Goal: Task Accomplishment & Management: Use online tool/utility

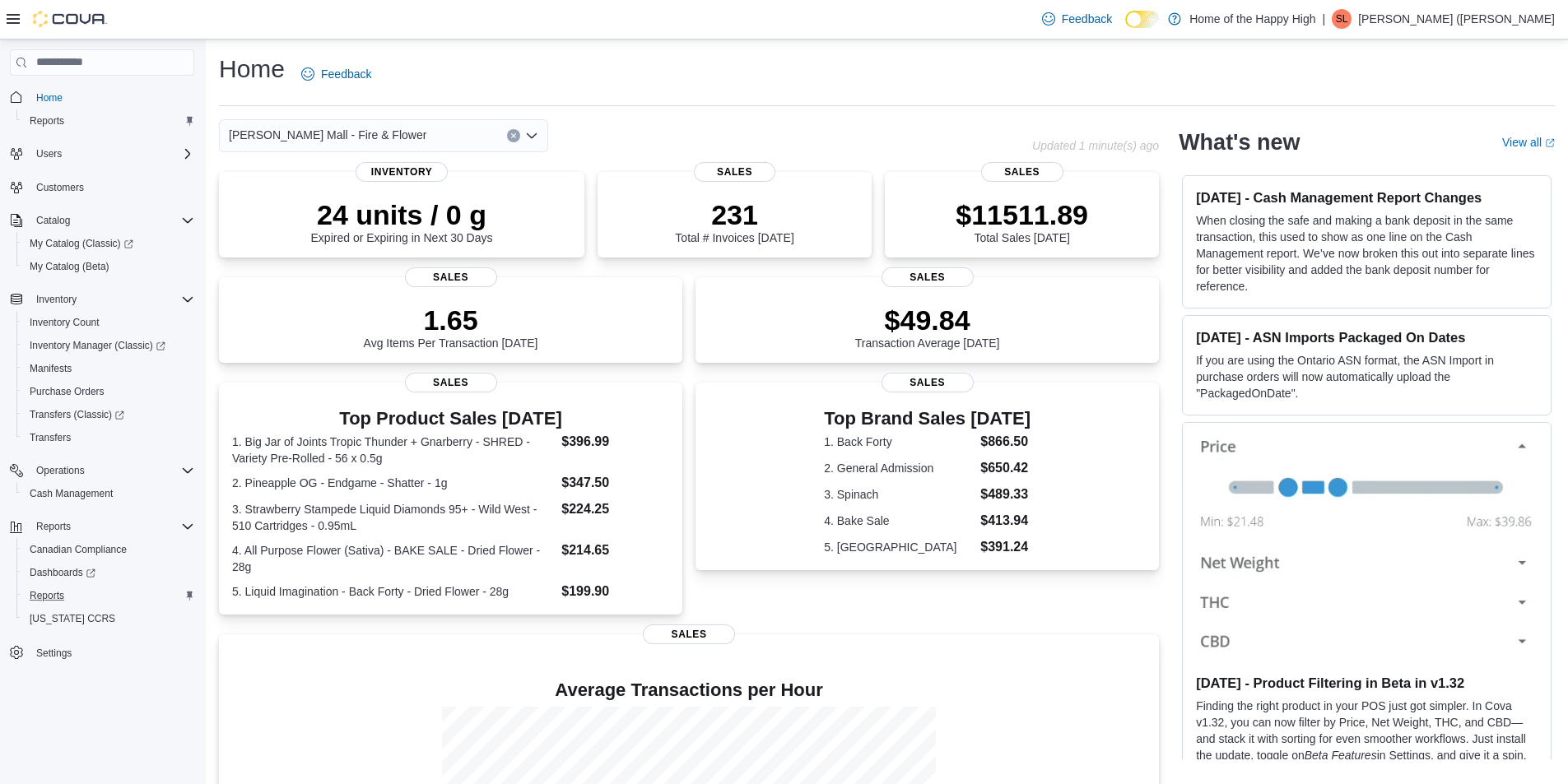
click at [85, 592] on div "Reports" at bounding box center [109, 596] width 171 height 19
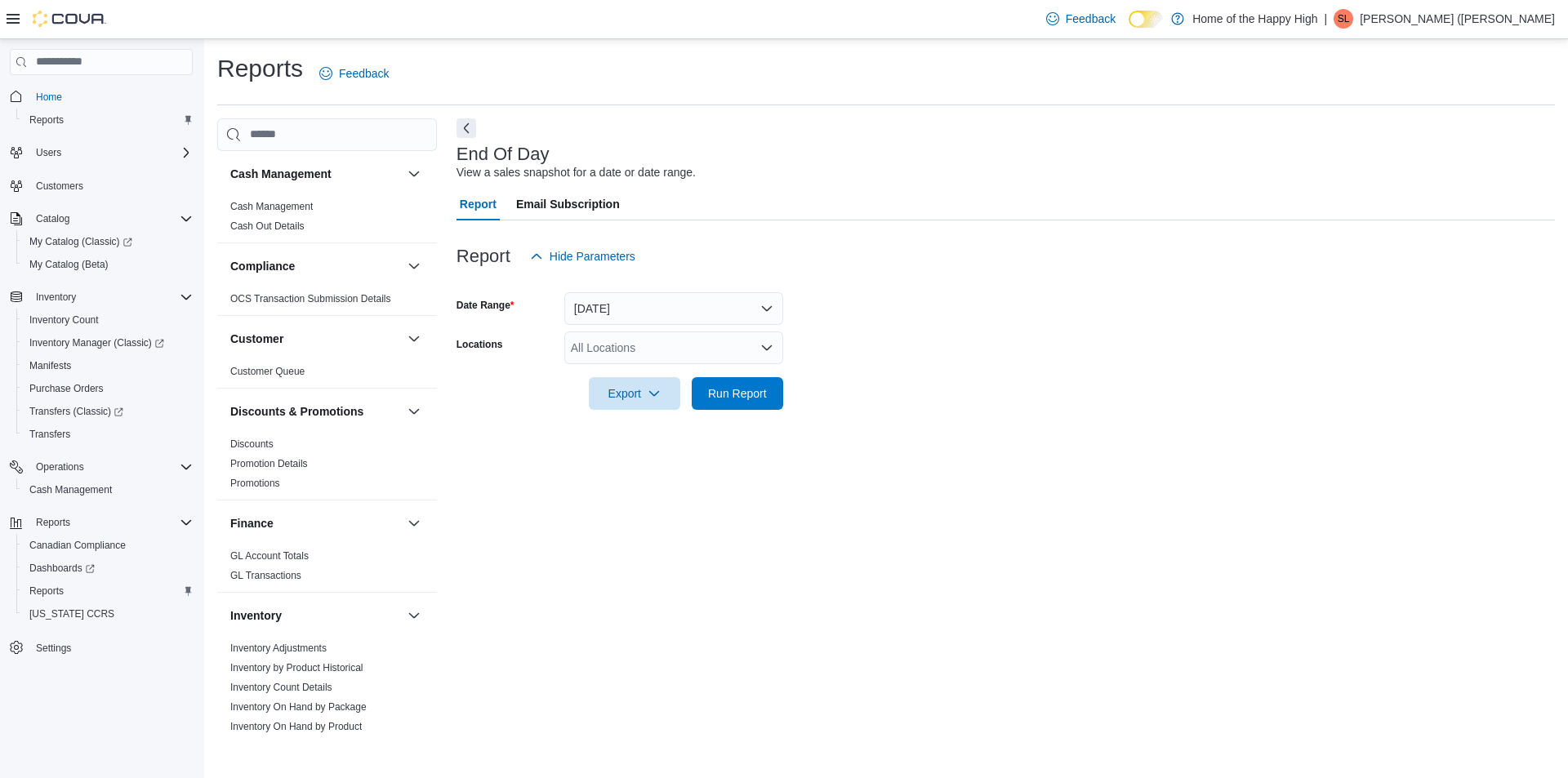
click at [618, 357] on div "All Locations" at bounding box center [673, 348] width 219 height 33
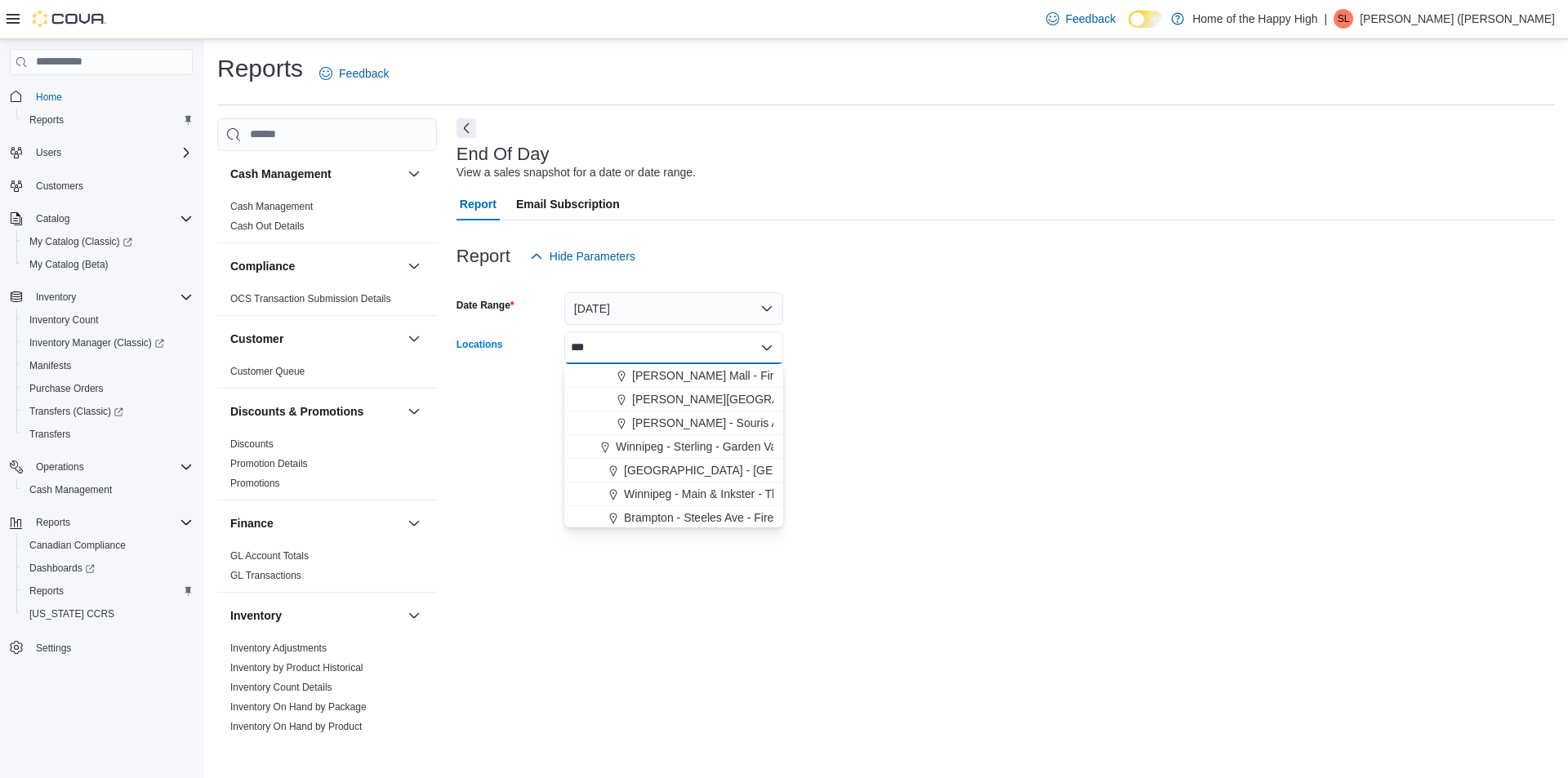
type input "***"
click at [647, 373] on span "Stettler - Stettler Mall - Fire & Flower" at bounding box center [729, 376] width 196 height 16
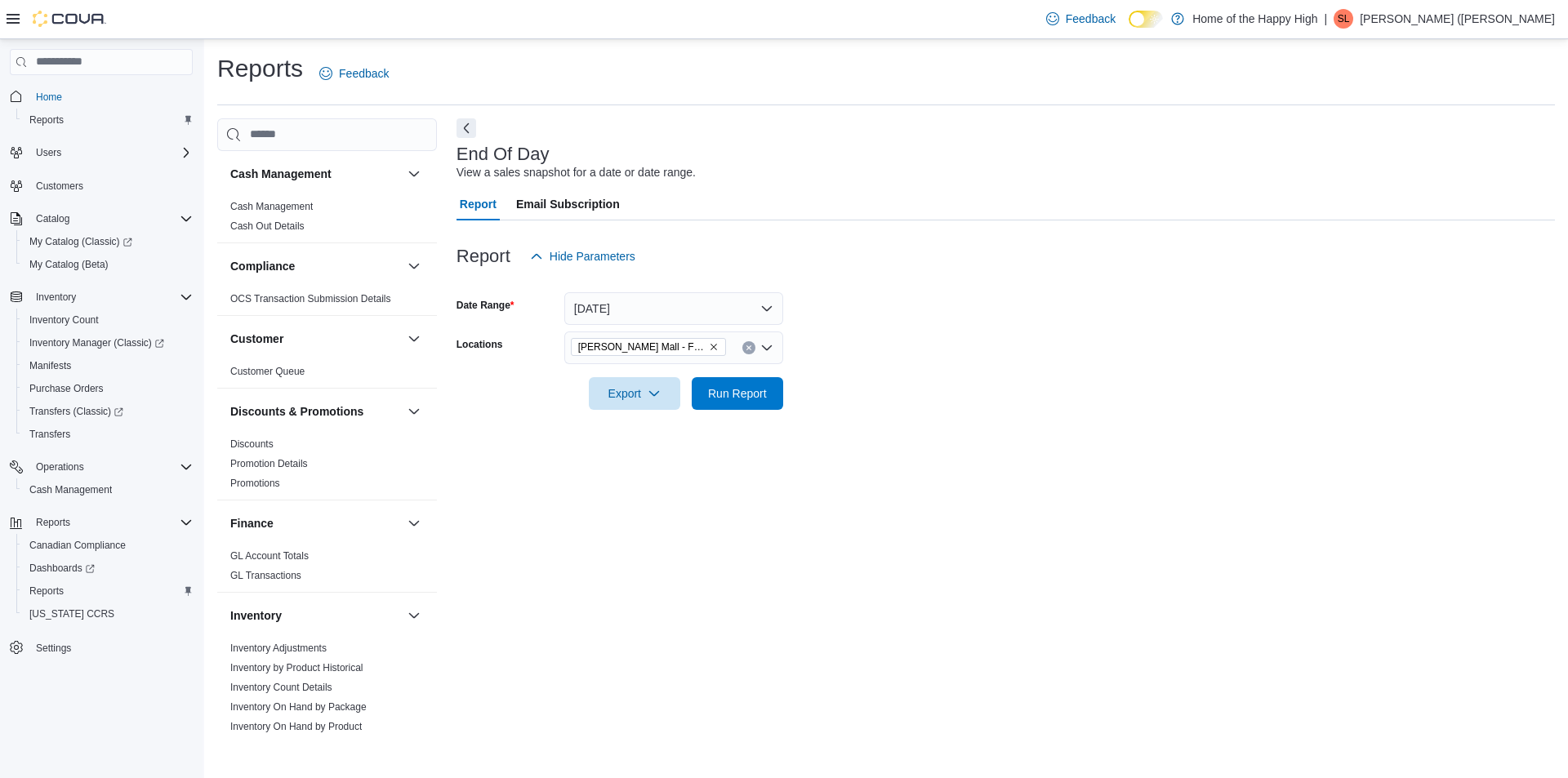
click at [904, 418] on div at bounding box center [1006, 420] width 1098 height 19
click at [739, 407] on span "Run Report" at bounding box center [737, 393] width 72 height 33
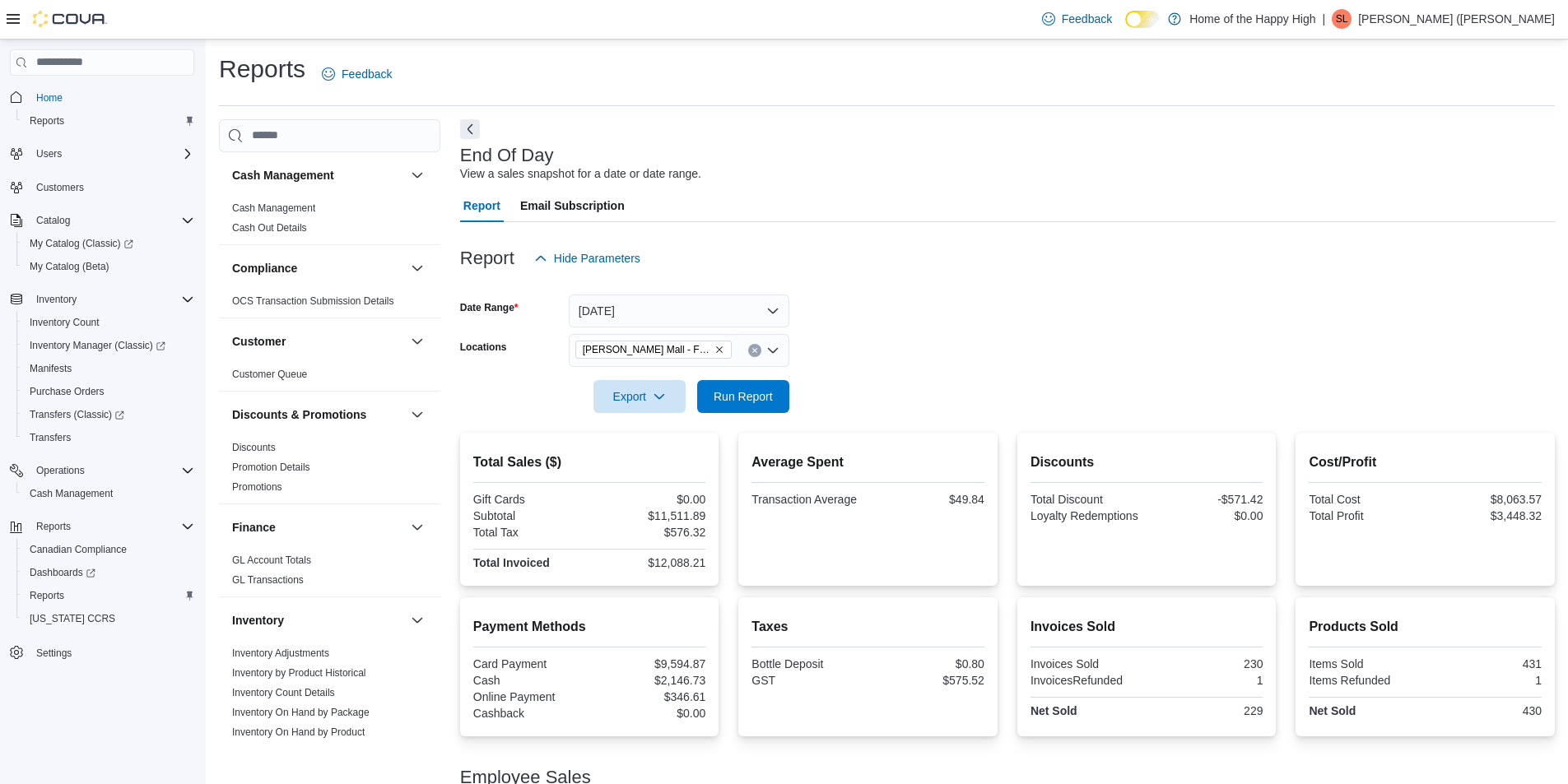
click at [642, 290] on div at bounding box center [1008, 284] width 1095 height 19
click at [639, 312] on button "Today" at bounding box center [679, 311] width 220 height 33
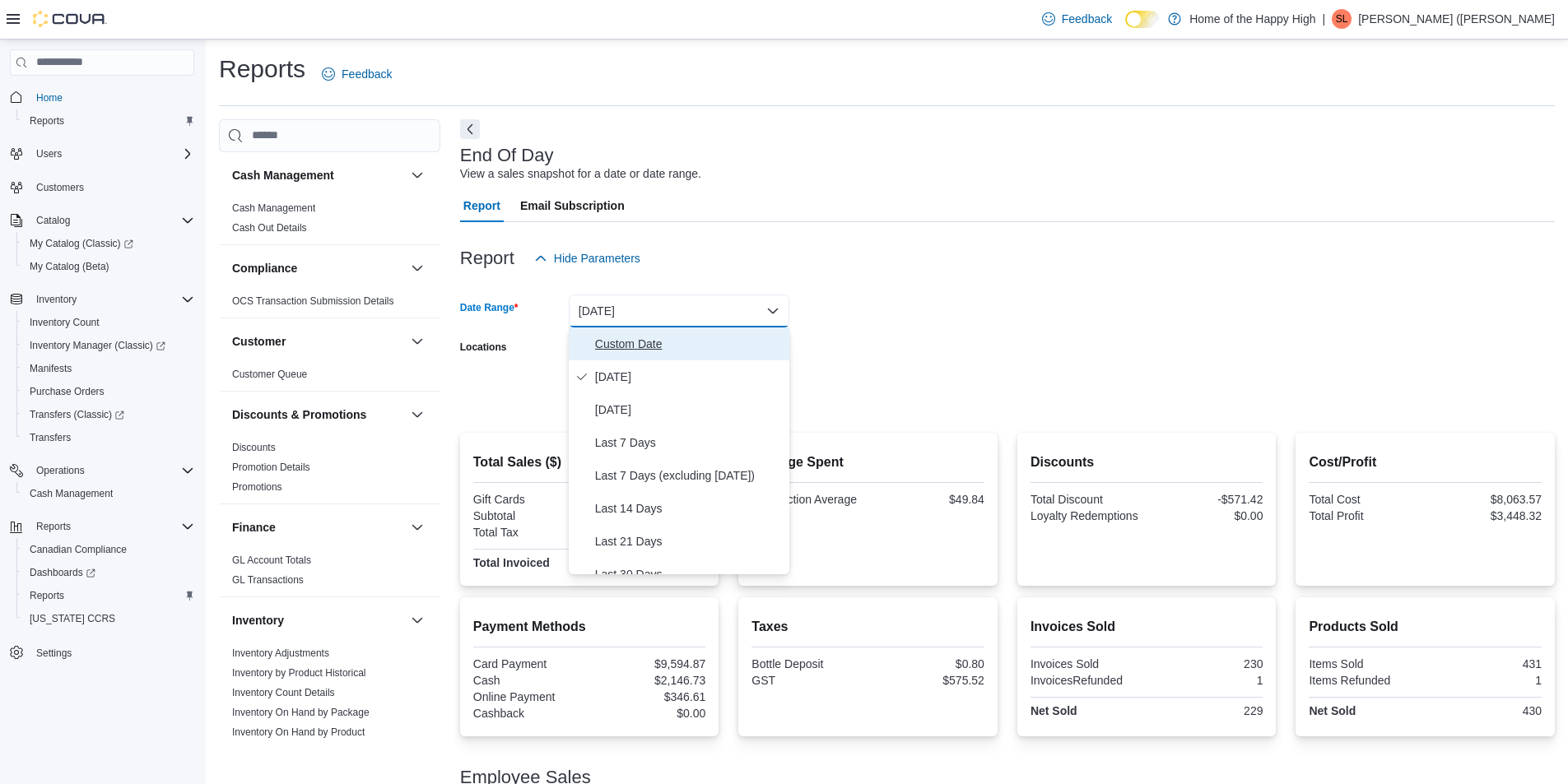
click at [624, 343] on span "Custom Date" at bounding box center [688, 343] width 187 height 19
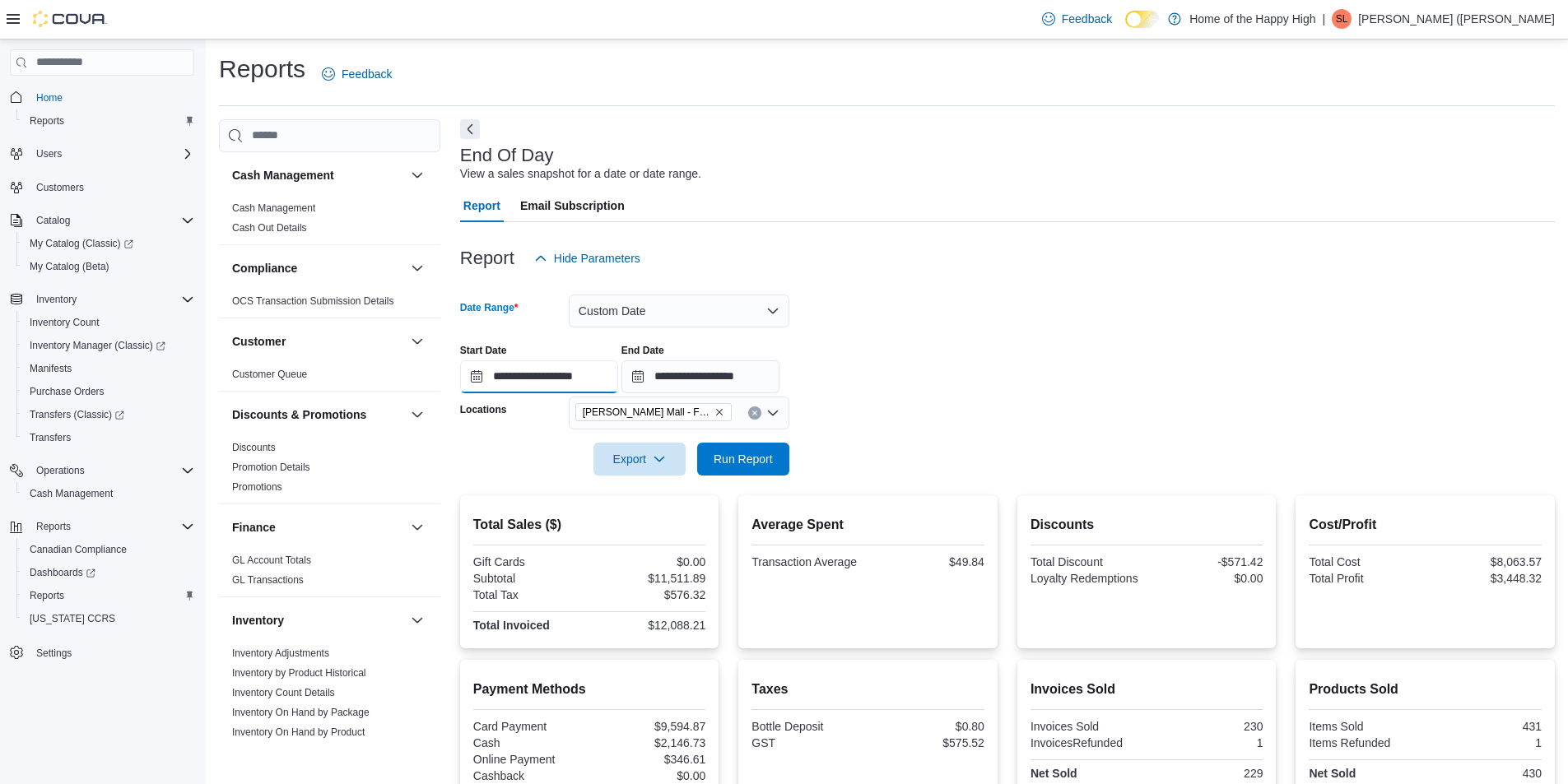
click at [605, 370] on input "**********" at bounding box center [539, 376] width 158 height 33
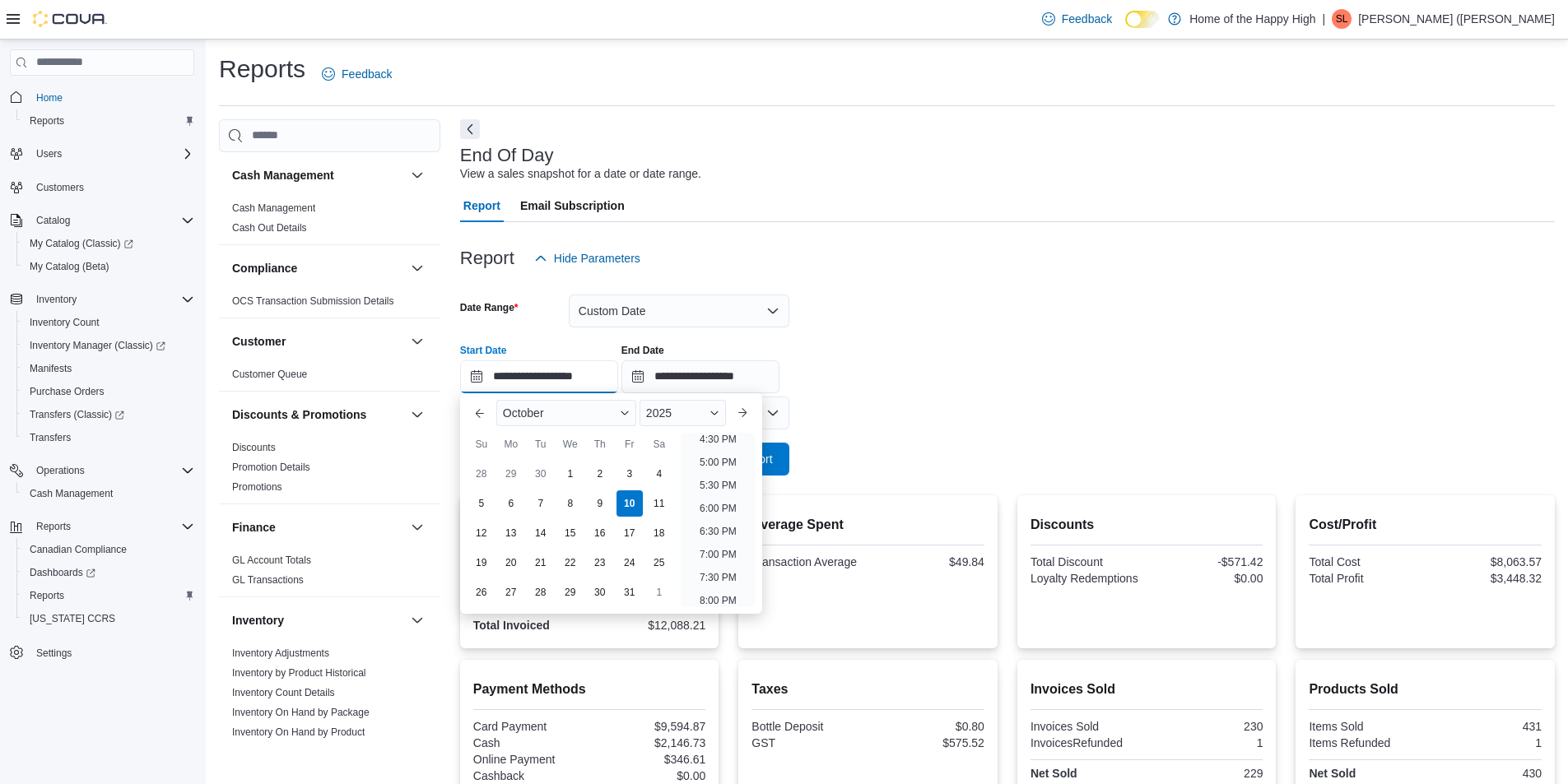
scroll to position [873, 0]
click at [727, 533] on li "9:00 PM" at bounding box center [718, 539] width 50 height 19
type input "**********"
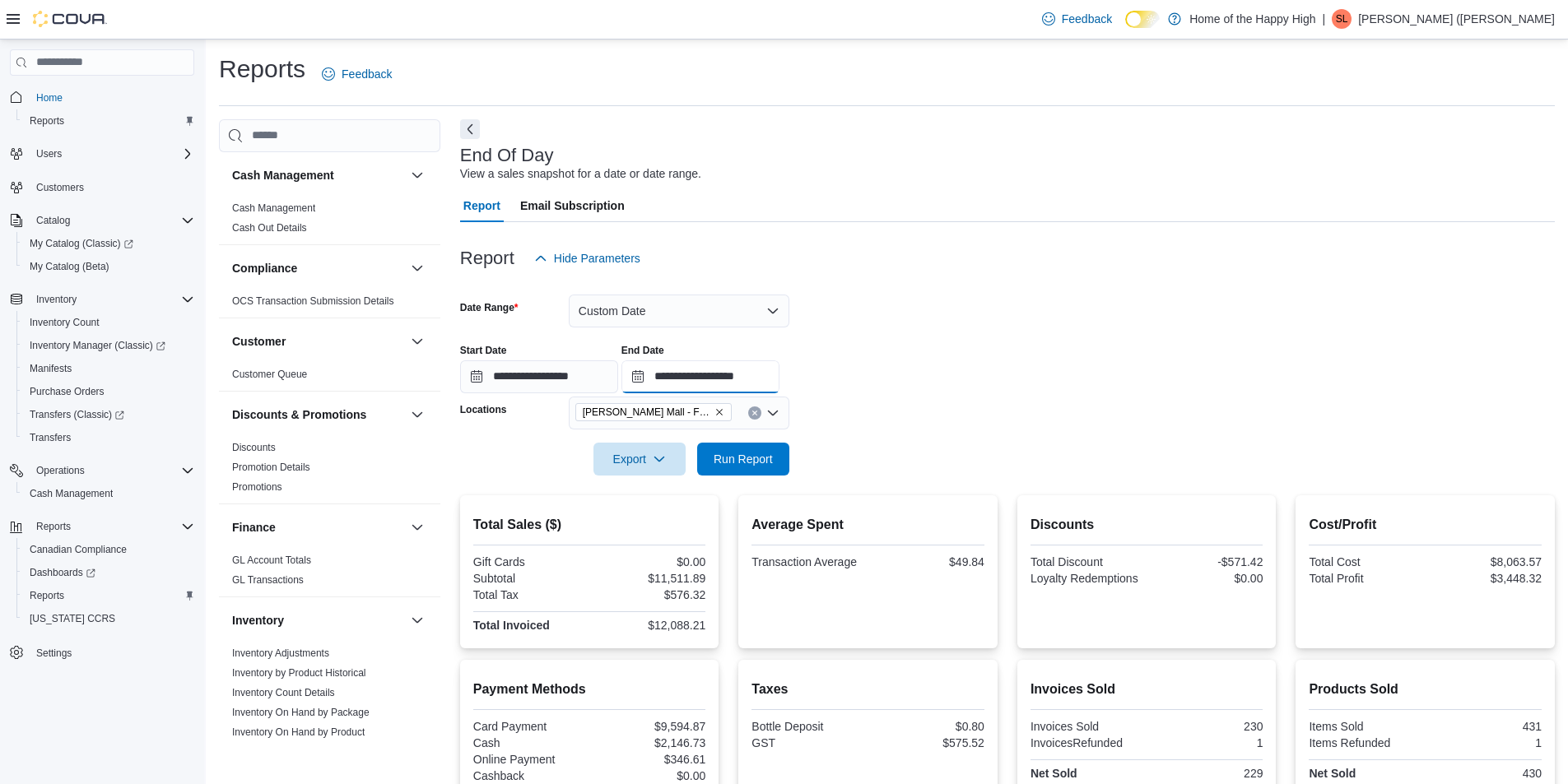
click at [780, 369] on input "**********" at bounding box center [700, 376] width 158 height 33
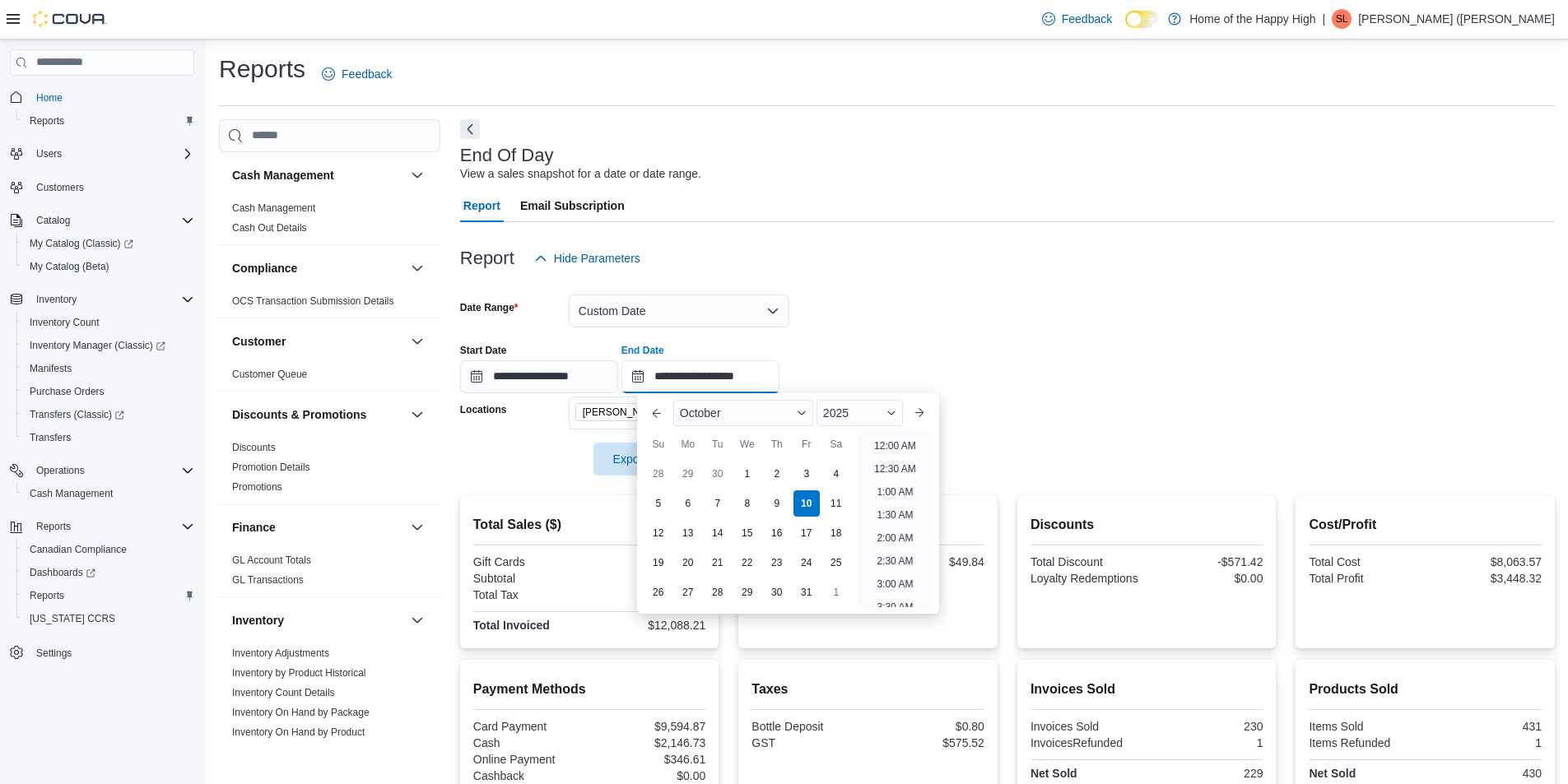
scroll to position [934, 0]
click at [885, 524] on li "10:00 PM" at bounding box center [895, 525] width 55 height 19
type input "**********"
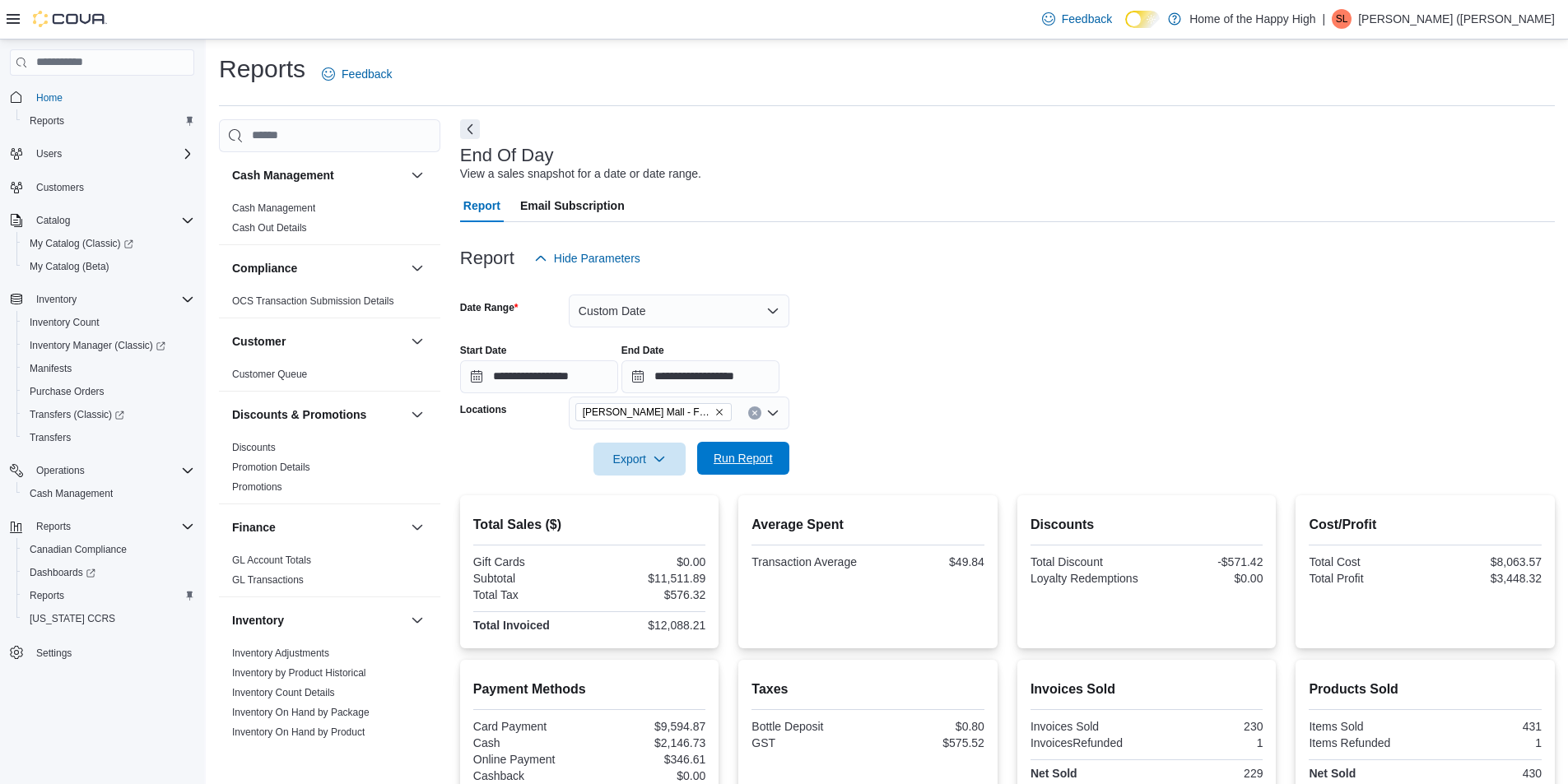
click at [712, 469] on span "Run Report" at bounding box center [743, 458] width 73 height 33
click at [729, 451] on span "Run Report" at bounding box center [743, 458] width 59 height 16
click at [738, 465] on span "Run Report" at bounding box center [743, 458] width 59 height 16
click at [674, 316] on button "Custom Date" at bounding box center [679, 311] width 220 height 33
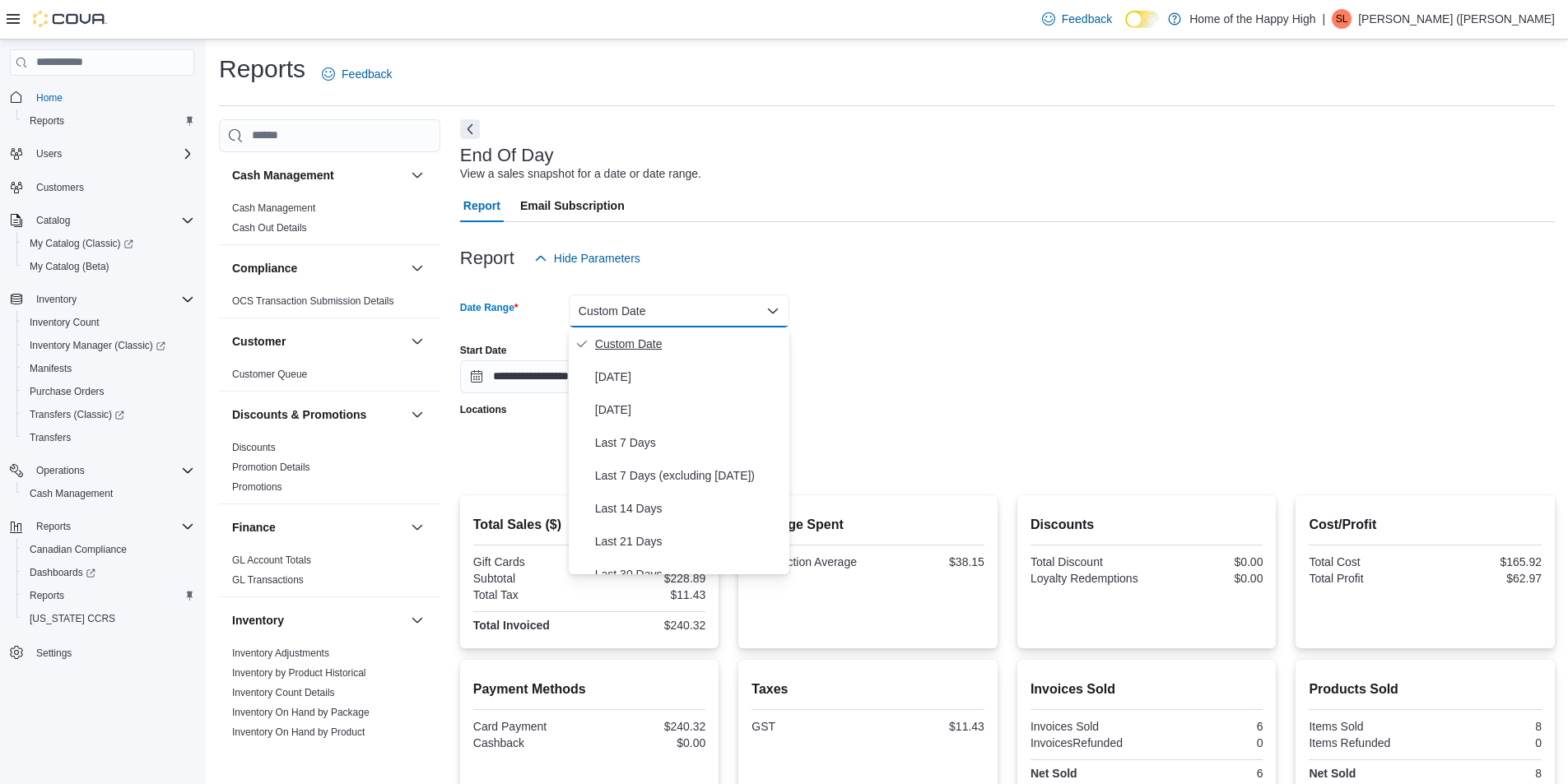
click at [652, 358] on button "Custom Date" at bounding box center [679, 343] width 220 height 33
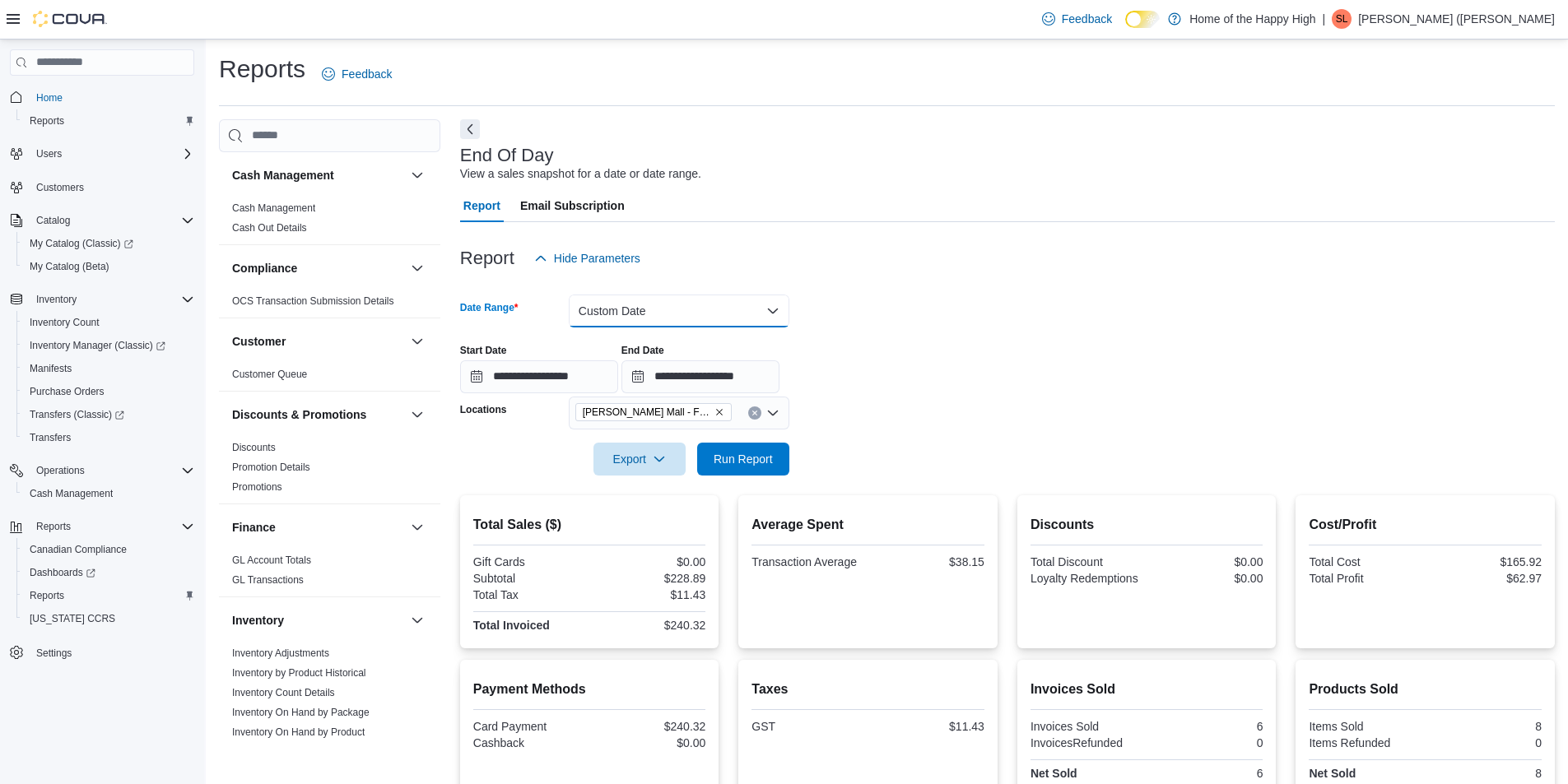
click at [663, 320] on button "Custom Date" at bounding box center [679, 311] width 220 height 33
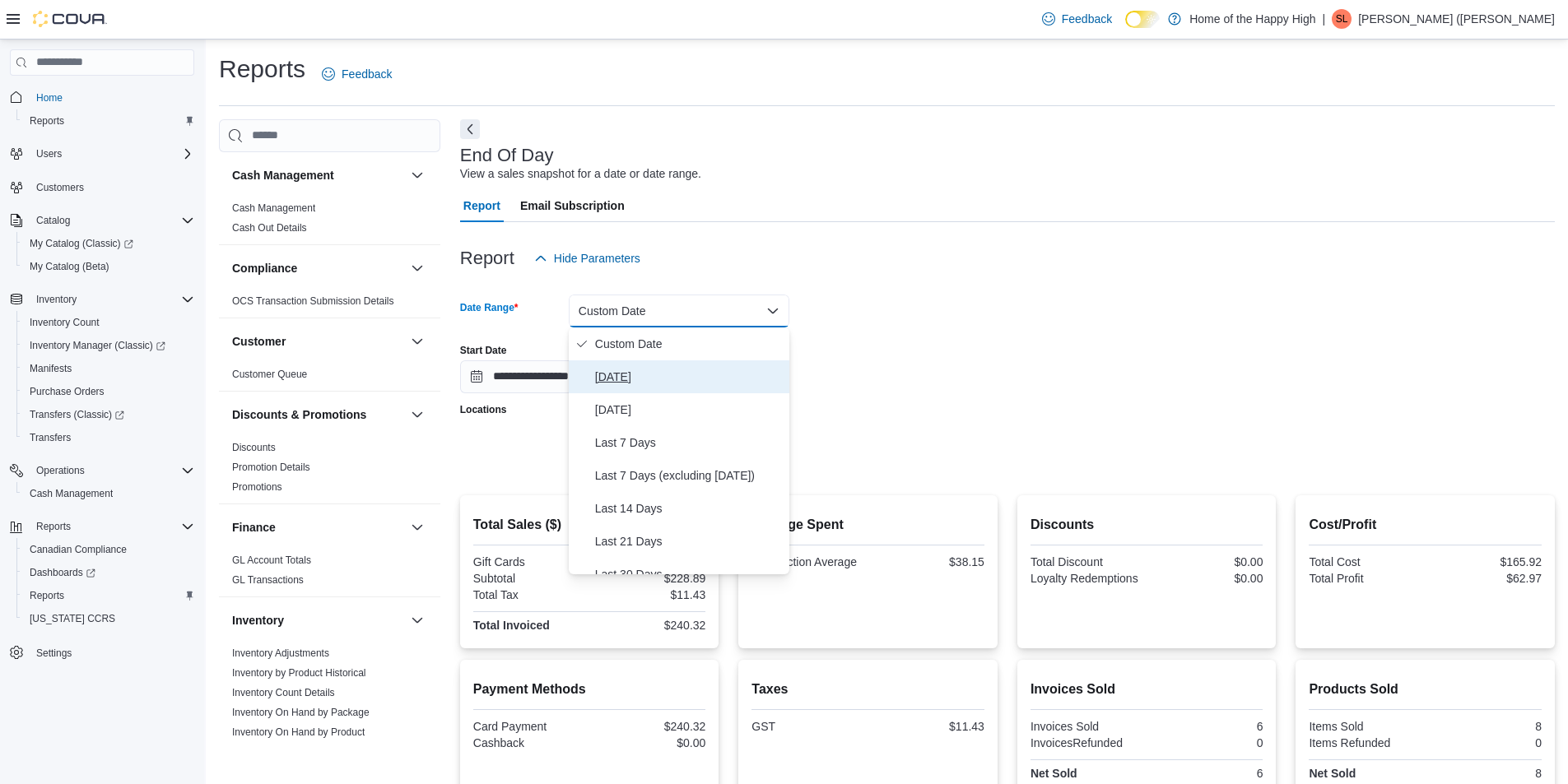
click at [664, 365] on button "Today" at bounding box center [679, 376] width 220 height 33
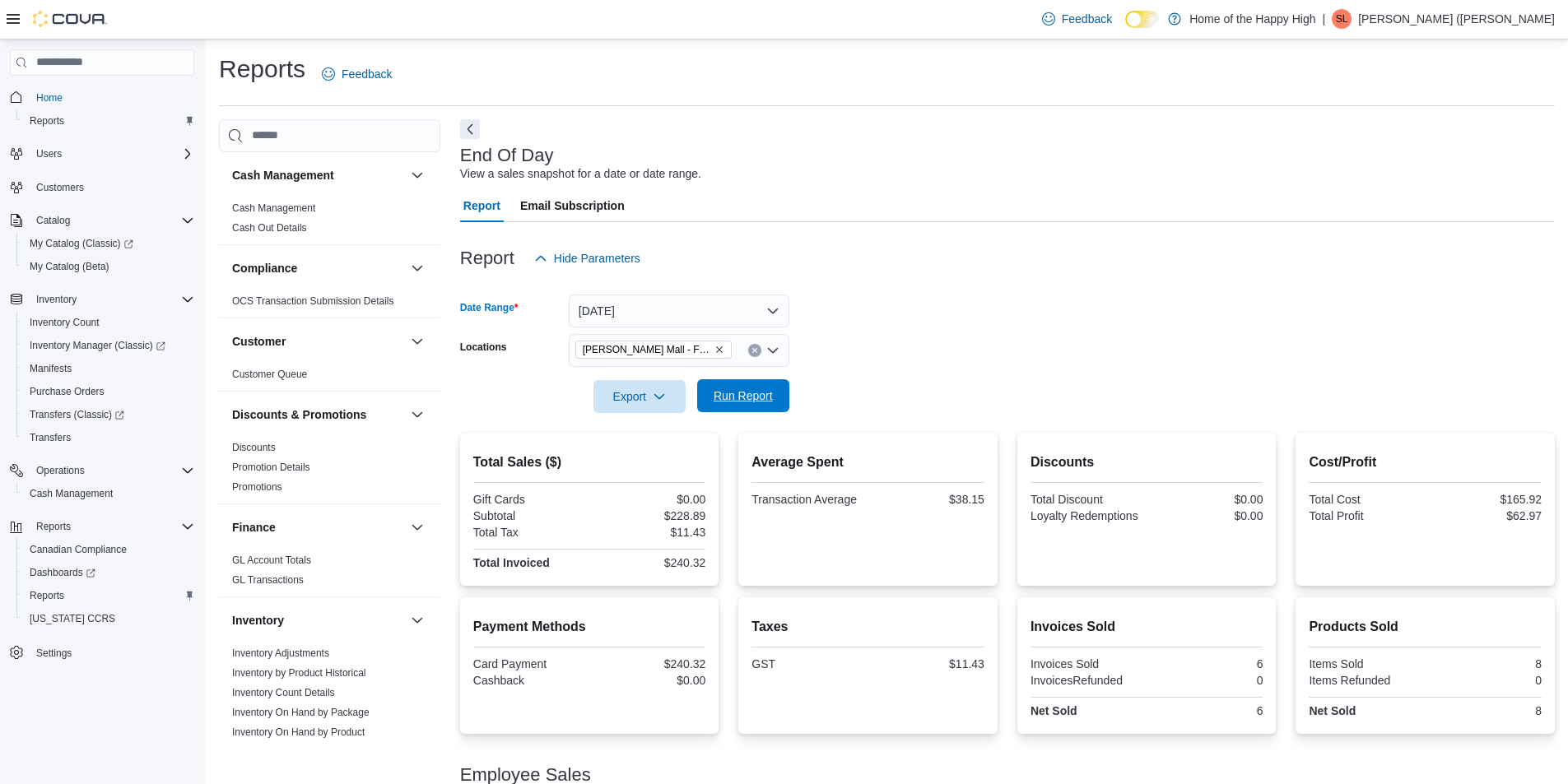
click at [765, 387] on span "Run Report" at bounding box center [743, 396] width 73 height 33
click at [731, 399] on span "Run Report" at bounding box center [743, 395] width 59 height 16
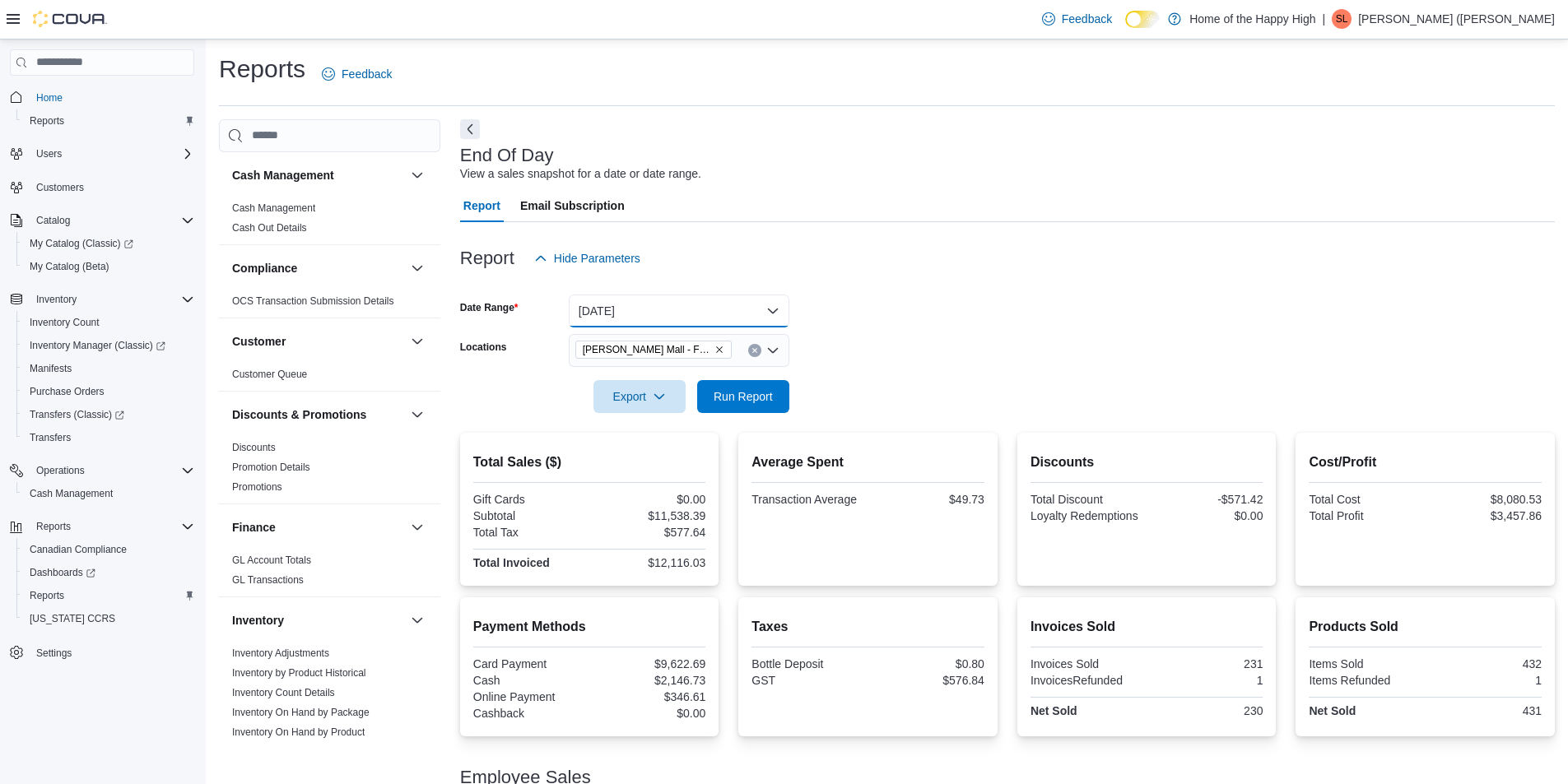
click at [639, 310] on button "Today" at bounding box center [679, 311] width 220 height 33
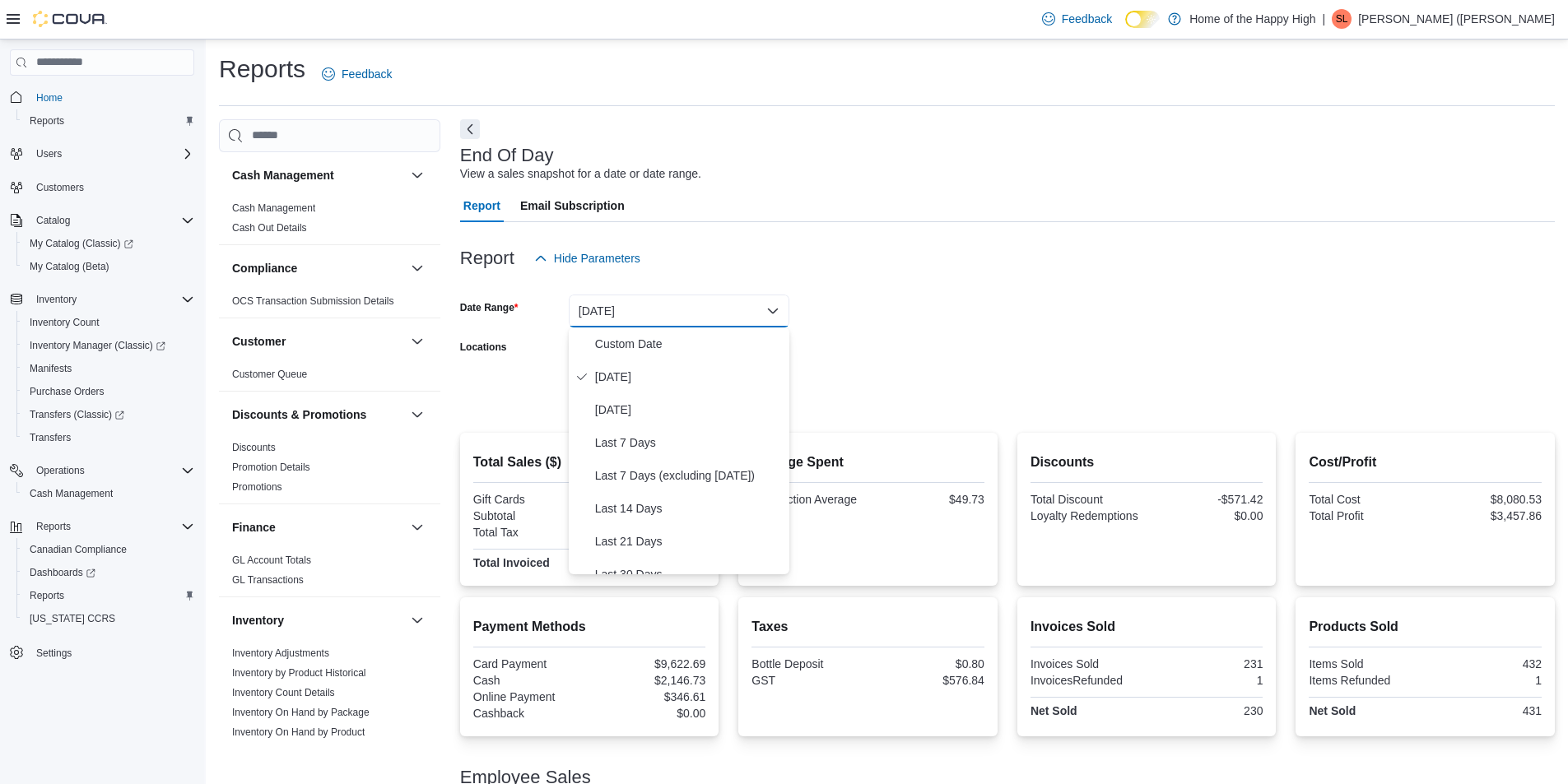
click at [968, 310] on form "Date Range Today Locations Stettler - Stettler Mall - Fire & Flower Export Run …" at bounding box center [1008, 343] width 1095 height 138
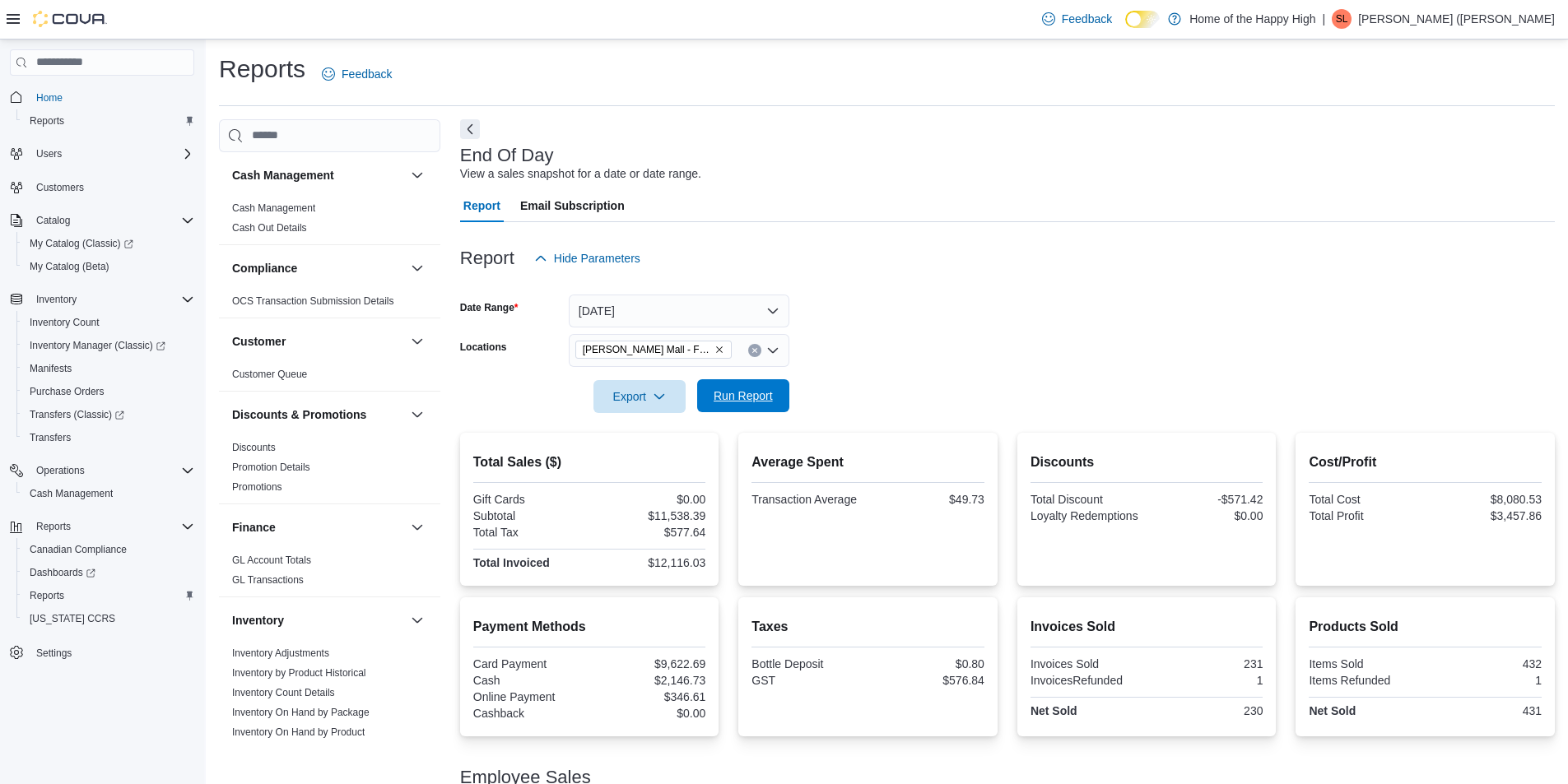
click at [730, 392] on span "Run Report" at bounding box center [743, 395] width 59 height 16
click at [743, 396] on span "Run Report" at bounding box center [743, 395] width 59 height 16
click at [722, 403] on span "Run Report" at bounding box center [743, 395] width 59 height 16
click at [634, 400] on span "Export" at bounding box center [640, 396] width 73 height 33
click at [652, 459] on span "Export to Pdf" at bounding box center [642, 463] width 74 height 14
